Goal: Transaction & Acquisition: Purchase product/service

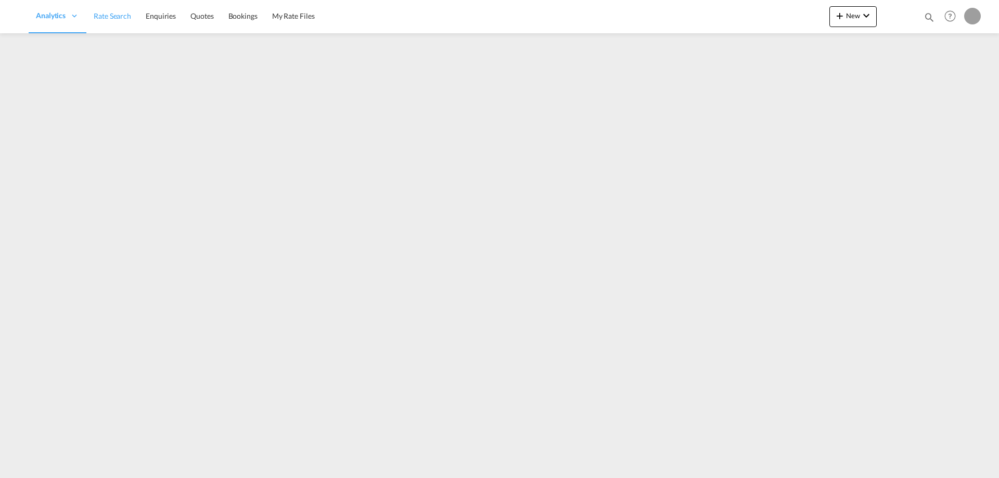
click at [121, 21] on link "Rate Search" at bounding box center [112, 16] width 52 height 34
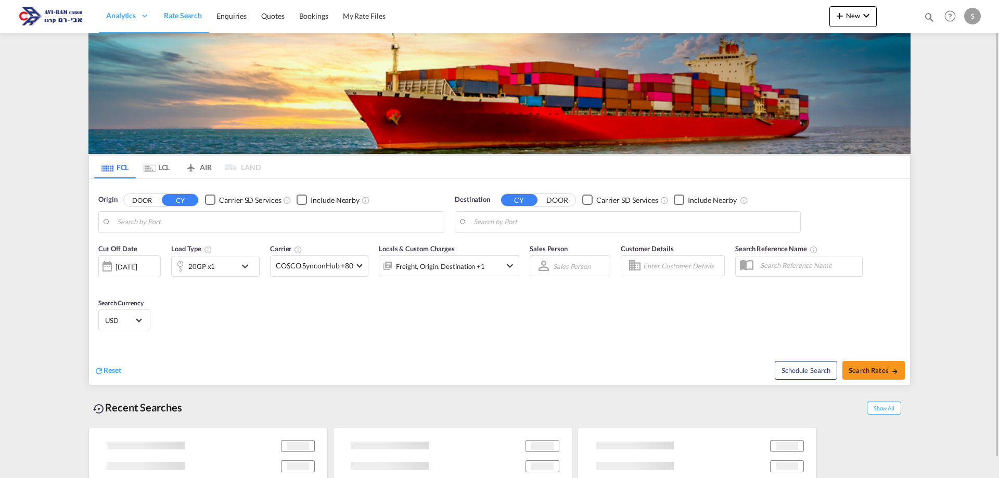
type input "Xingang, CNXGA"
type input "Ashdod, ILASH"
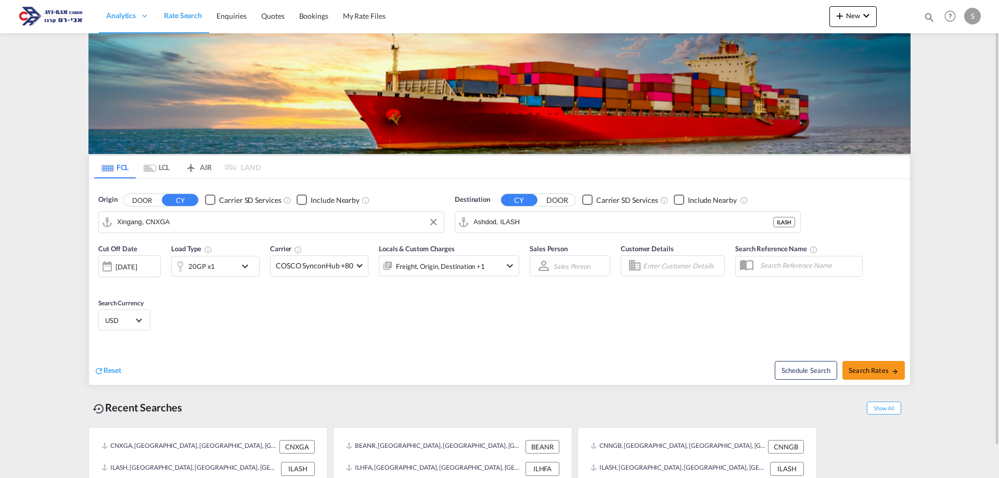
click at [176, 225] on input "Xingang, CNXGA" at bounding box center [278, 222] width 322 height 16
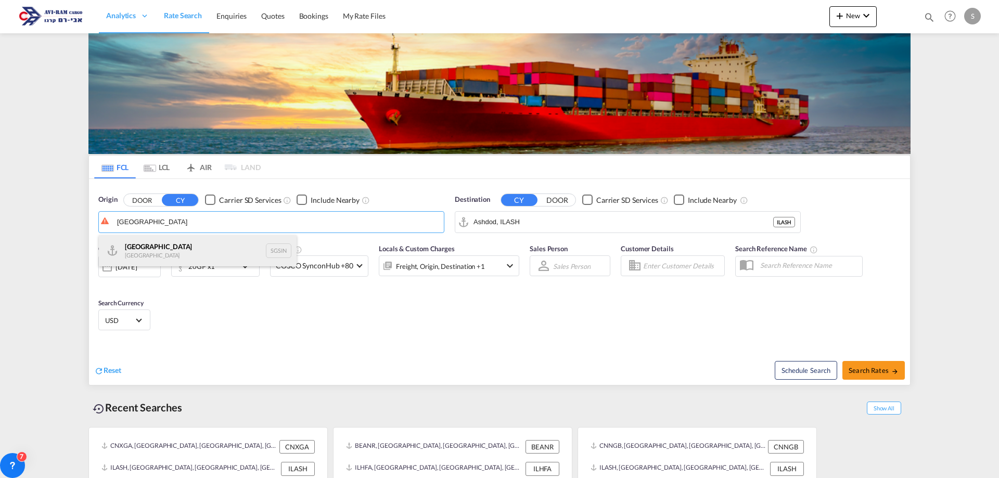
click at [175, 258] on div "Singapore Singapore SGSIN" at bounding box center [198, 250] width 198 height 31
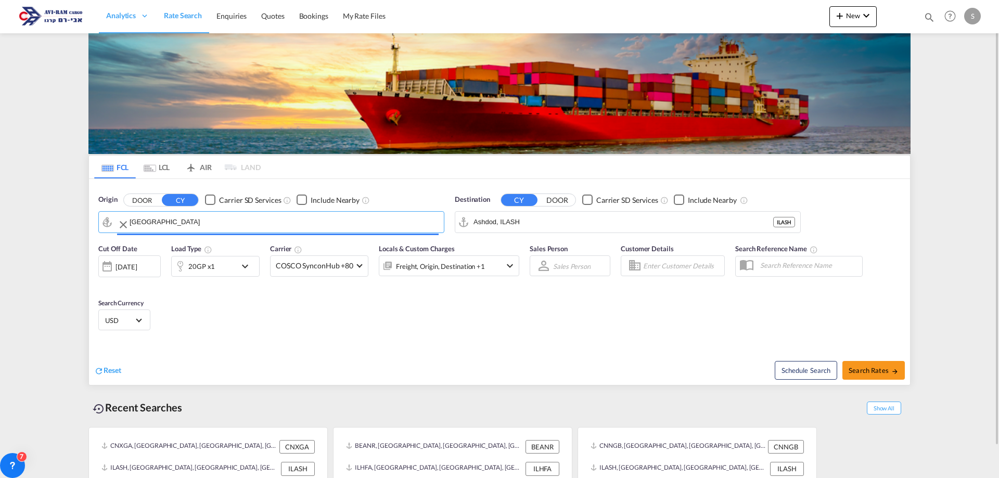
type input "[GEOGRAPHIC_DATA], SGSIN"
click at [136, 268] on div "[DATE]" at bounding box center [126, 266] width 21 height 9
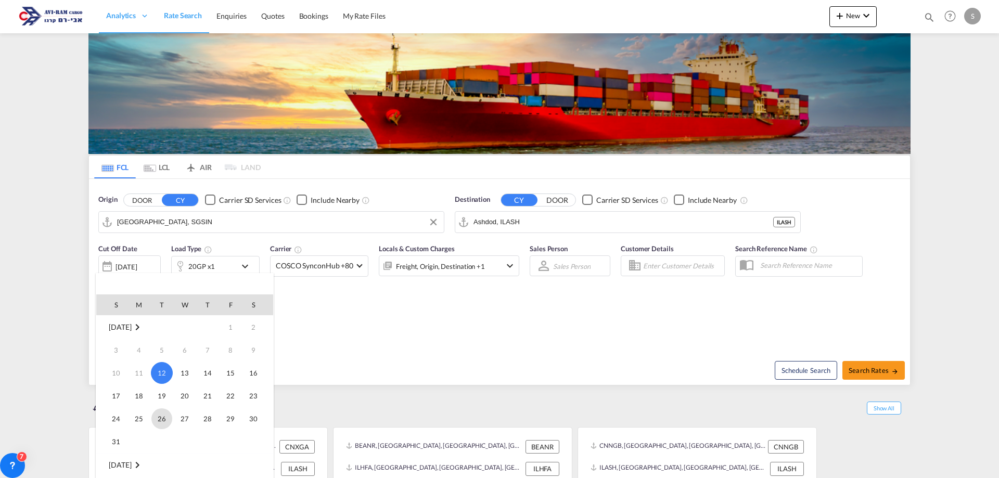
click at [162, 420] on span "26" at bounding box center [161, 418] width 21 height 21
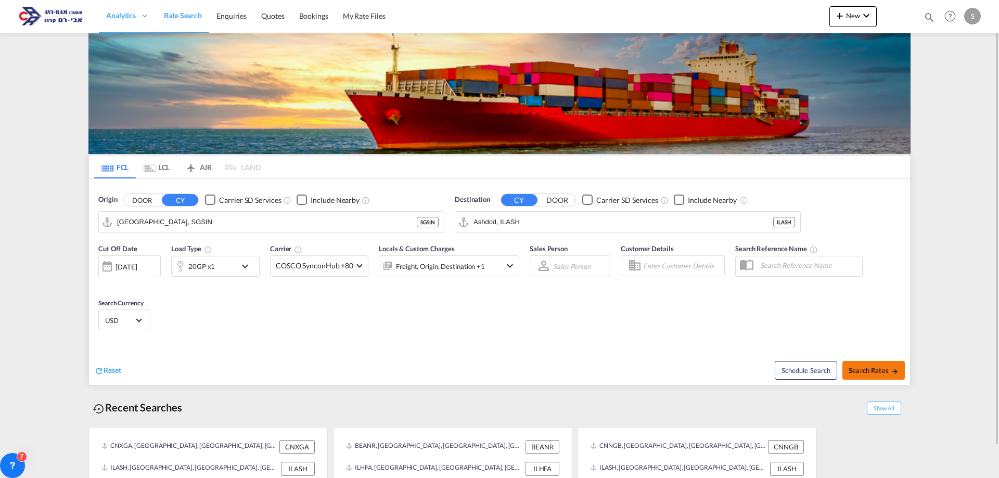
click at [876, 367] on span "Search Rates" at bounding box center [874, 370] width 50 height 8
type input "SGSIN to ILASH / [DATE]"
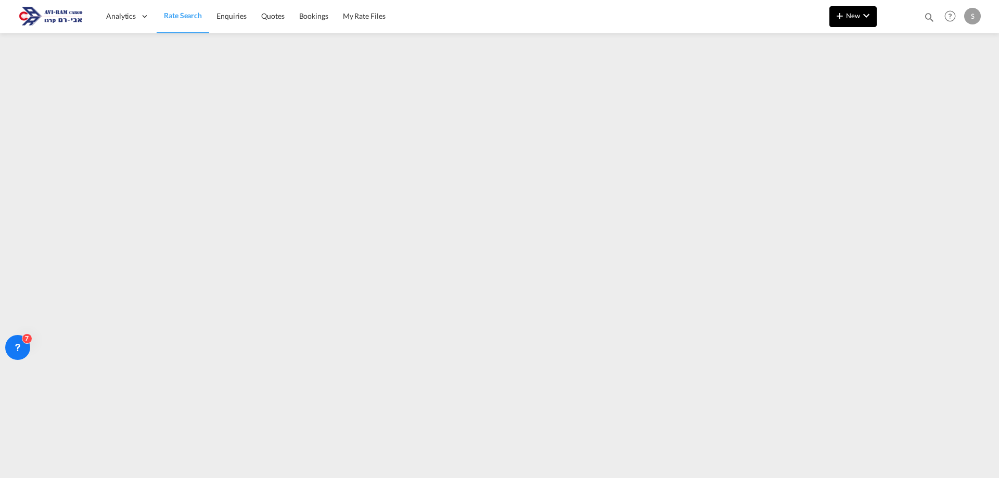
click at [830, 14] on button "New" at bounding box center [852, 16] width 47 height 21
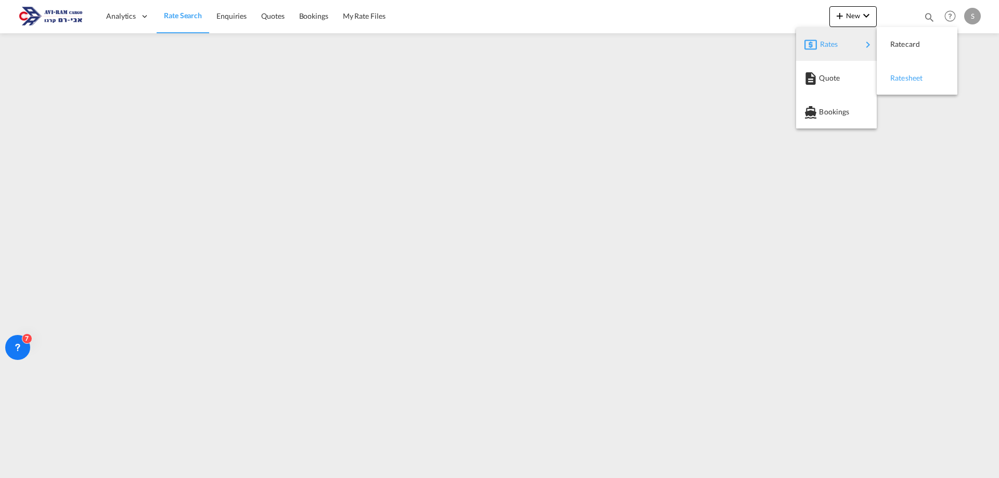
click at [896, 82] on span "Ratesheet" at bounding box center [895, 78] width 11 height 21
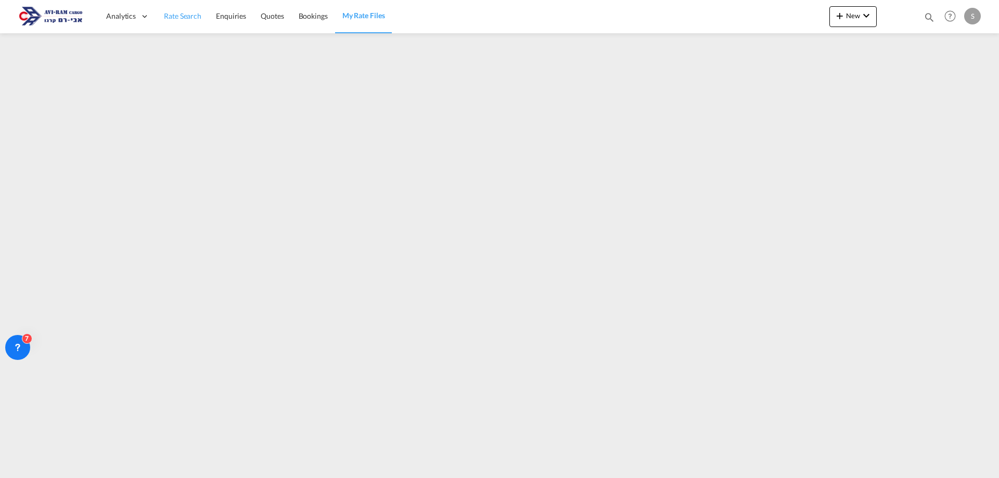
click at [173, 17] on span "Rate Search" at bounding box center [182, 15] width 37 height 9
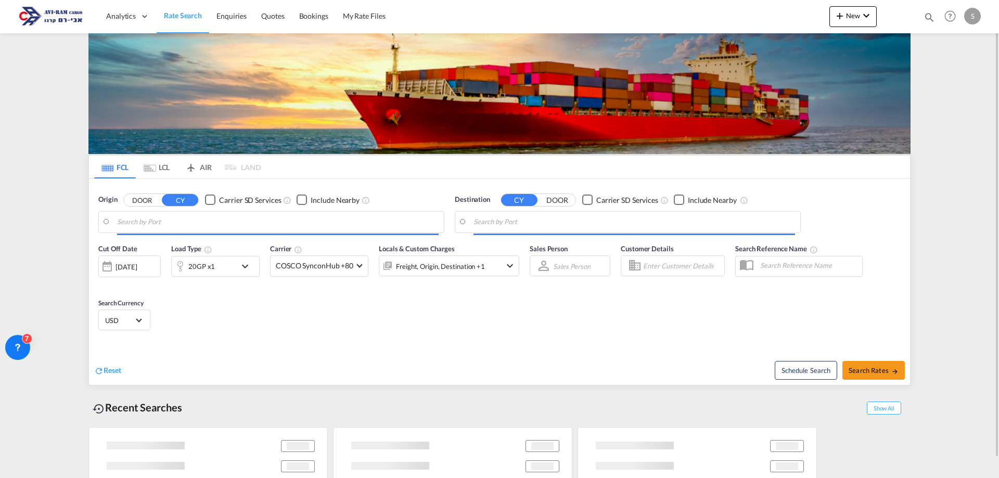
type input "[GEOGRAPHIC_DATA], SGSIN"
type input "Ashdod, ILASH"
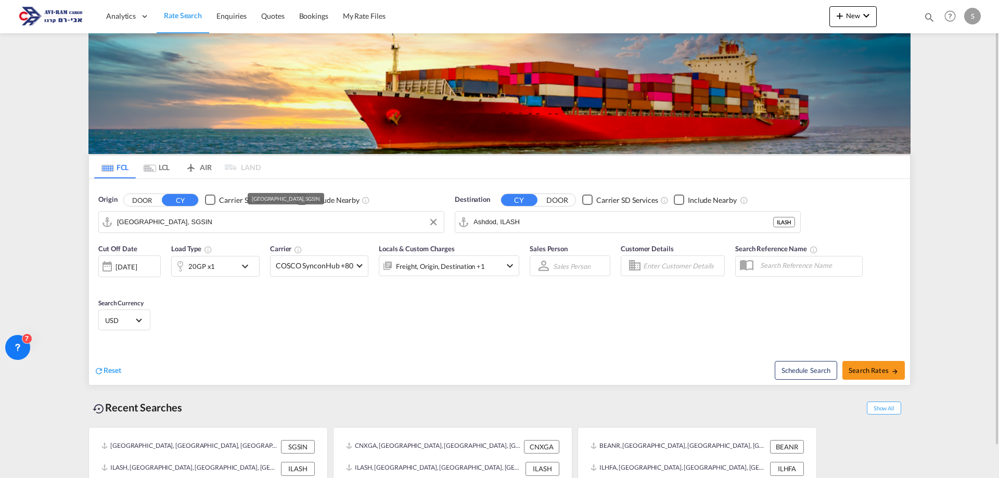
click at [186, 228] on input "[GEOGRAPHIC_DATA], SGSIN" at bounding box center [278, 222] width 322 height 16
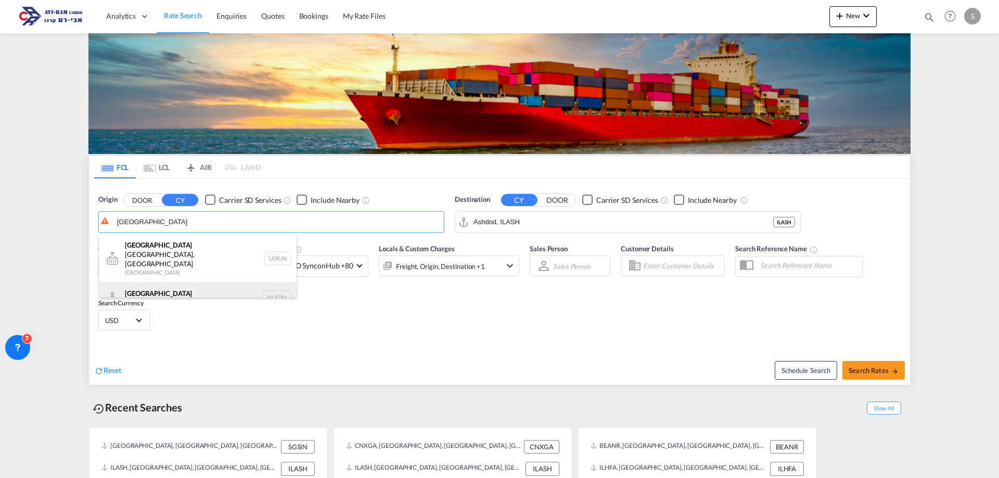
click at [177, 282] on div "[GEOGRAPHIC_DATA] [GEOGRAPHIC_DATA] NLRTM" at bounding box center [198, 297] width 198 height 31
type input "[GEOGRAPHIC_DATA], NLRTM"
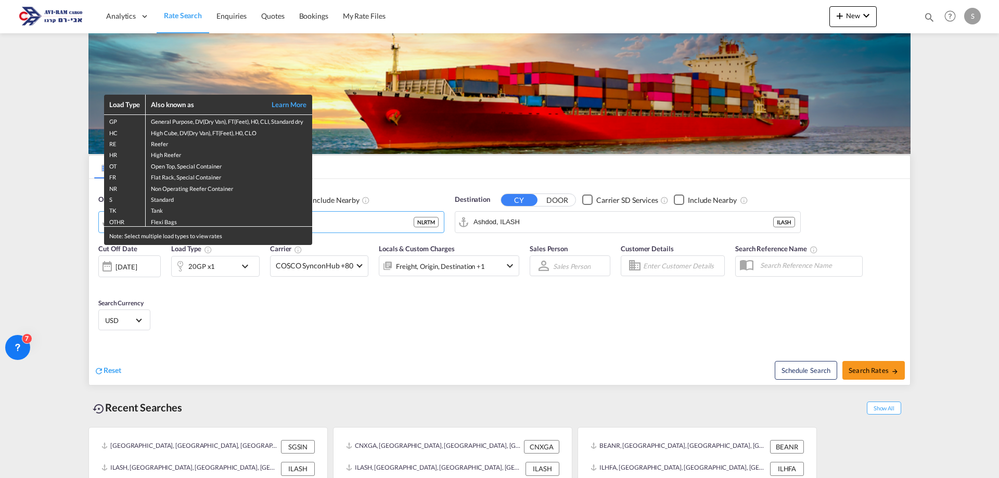
click at [199, 261] on div "Load Type Also known as Learn More GP General Purpose, DV(Dry Van), FT(Feet), H…" at bounding box center [499, 239] width 999 height 478
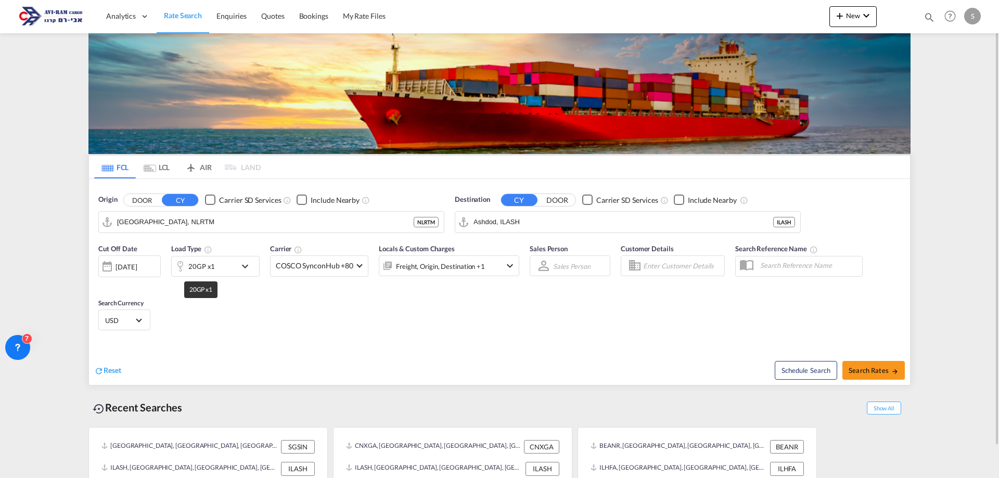
click at [202, 267] on div "20GP x1" at bounding box center [201, 266] width 27 height 15
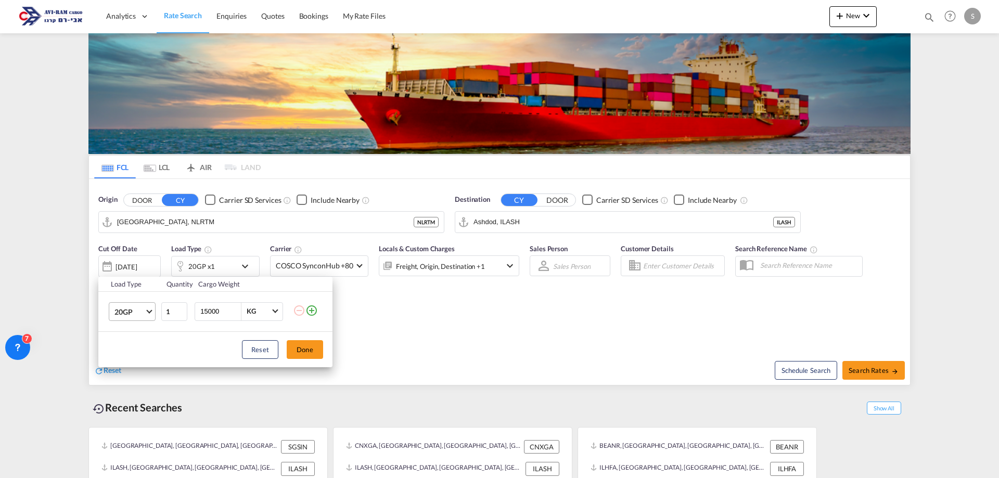
click at [142, 313] on span "20GP" at bounding box center [129, 312] width 30 height 10
click at [149, 361] on md-option "20OT" at bounding box center [141, 363] width 71 height 25
drag, startPoint x: 216, startPoint y: 316, endPoint x: 171, endPoint y: 313, distance: 44.8
click at [171, 313] on tr "20OT 1 15000 KG KG" at bounding box center [215, 311] width 234 height 40
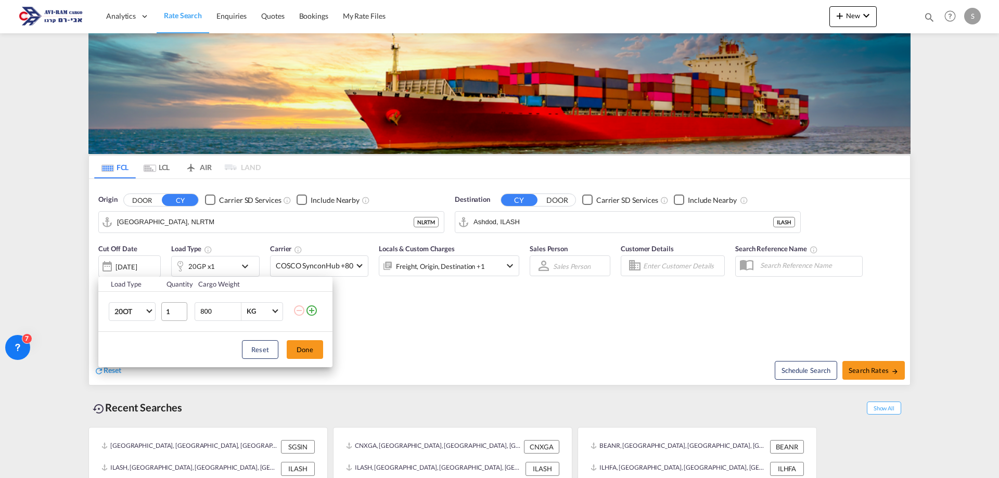
type input "8000"
click at [297, 354] on button "Done" at bounding box center [305, 349] width 36 height 19
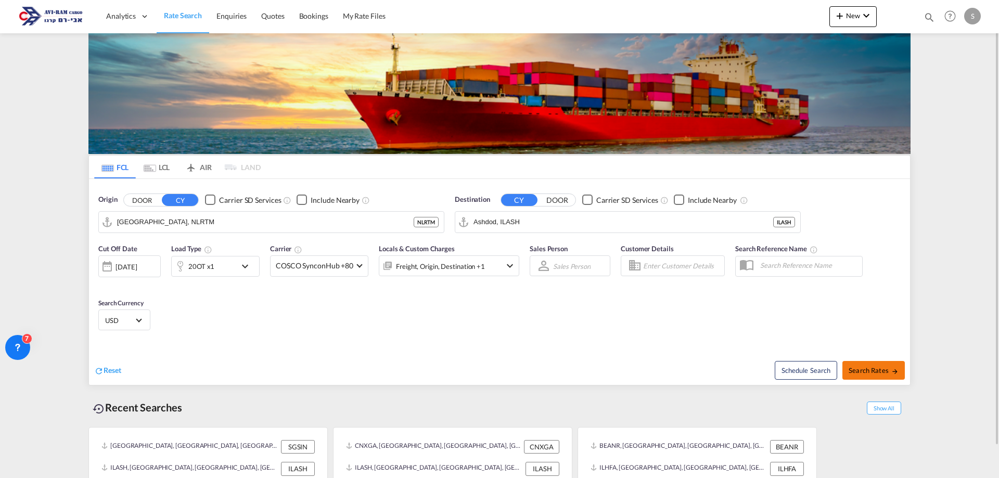
click at [858, 365] on button "Search Rates" at bounding box center [873, 370] width 62 height 19
type input "NLRTM to ILASH / [DATE]"
